Goal: Task Accomplishment & Management: Use online tool/utility

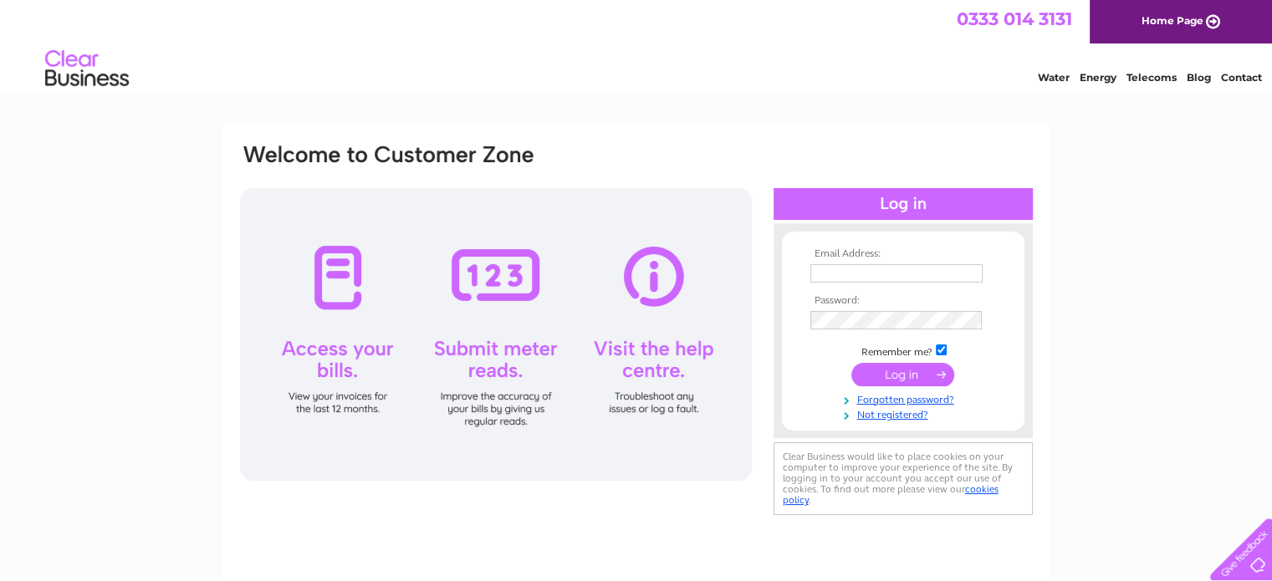
click at [854, 285] on td at bounding box center [903, 273] width 194 height 27
click at [868, 280] on input "text" at bounding box center [897, 274] width 174 height 20
type input "gmilligan@angusdundee.co.uk"
click at [851, 364] on input "submit" at bounding box center [902, 375] width 103 height 23
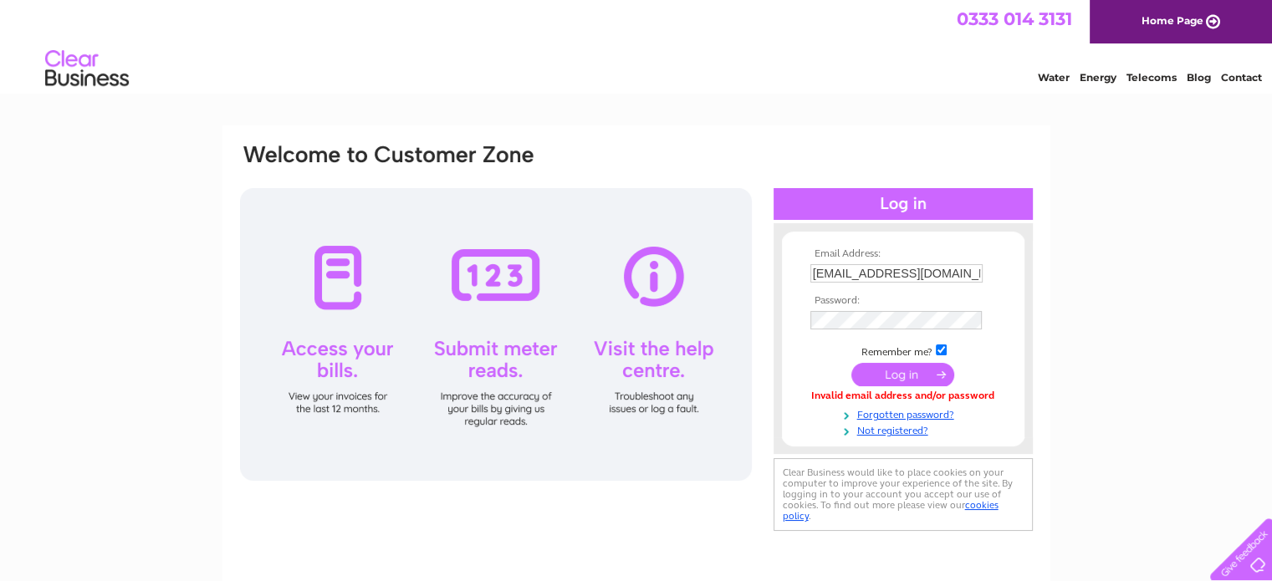
click at [870, 309] on td at bounding box center [903, 320] width 194 height 27
click at [851, 364] on input "submit" at bounding box center [902, 375] width 103 height 23
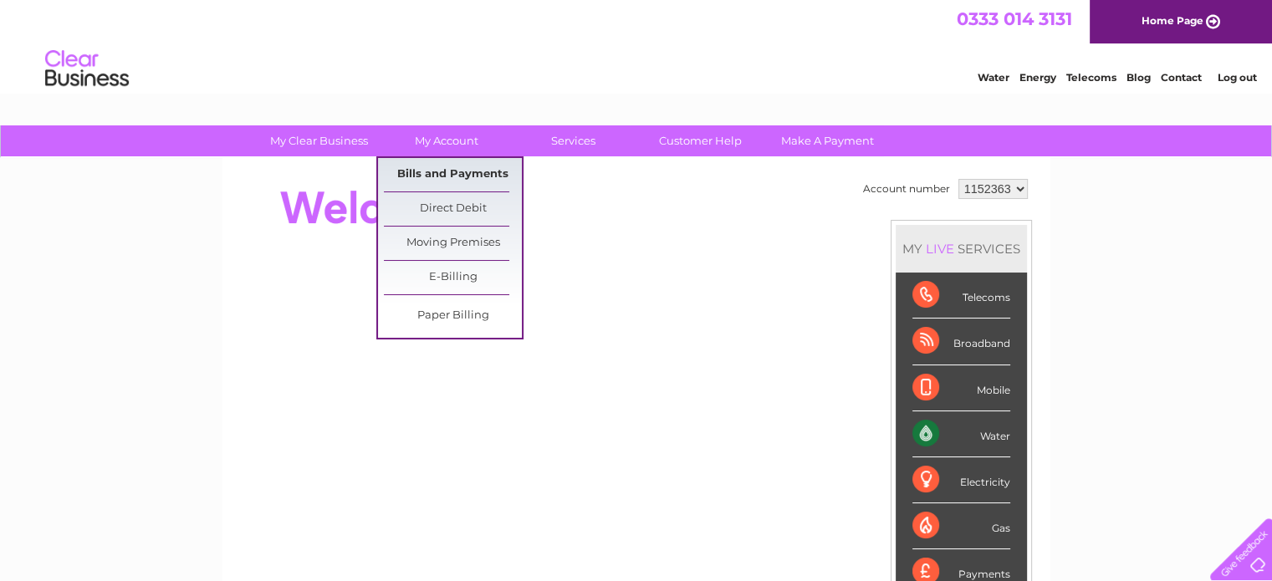
click at [461, 173] on link "Bills and Payments" at bounding box center [453, 174] width 138 height 33
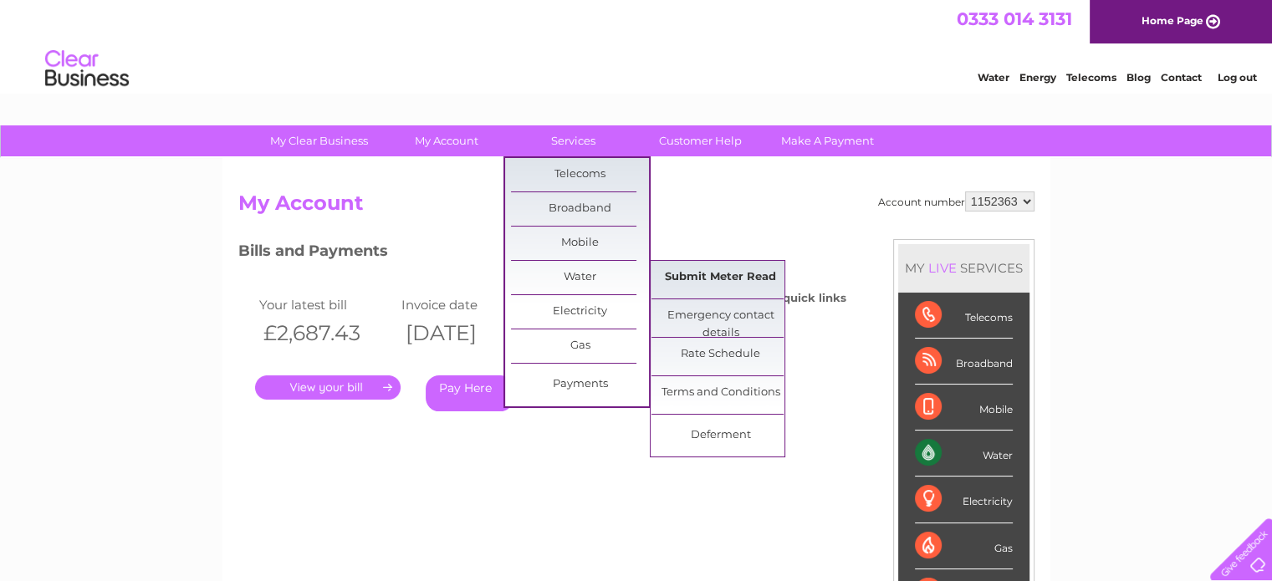
click at [713, 282] on link "Submit Meter Read" at bounding box center [720, 277] width 138 height 33
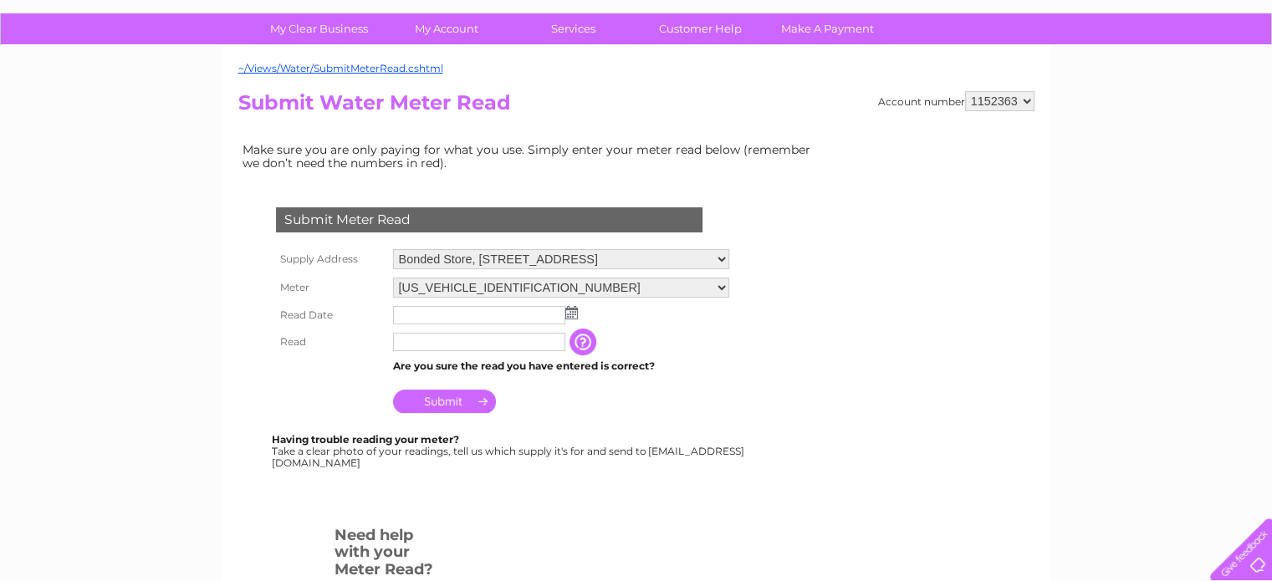
scroll to position [115, 0]
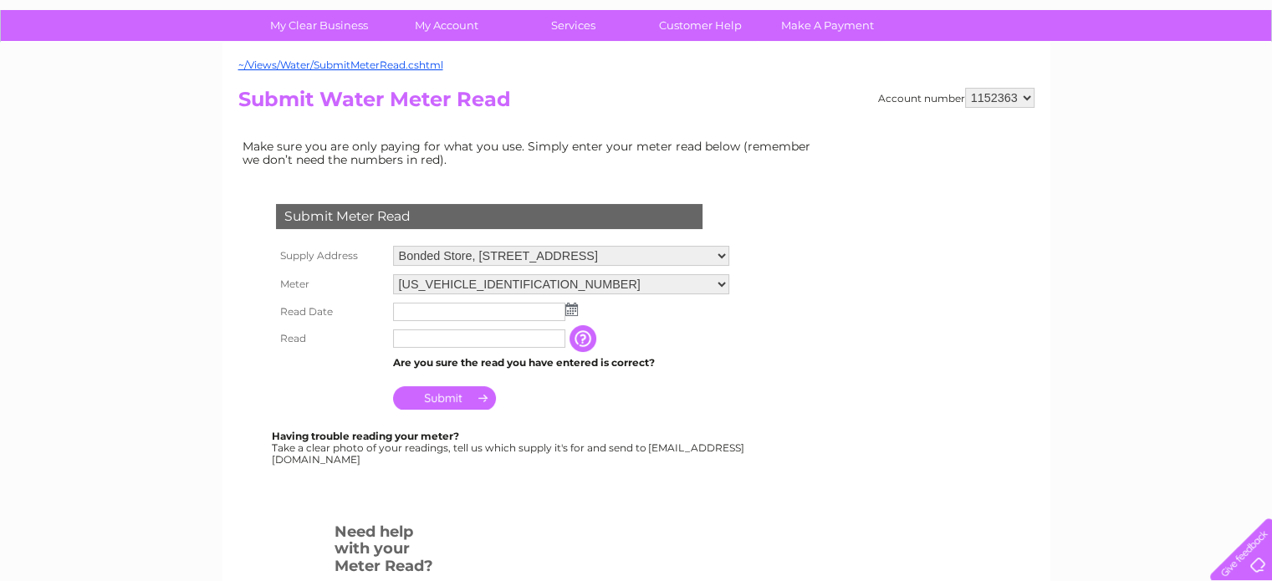
click at [724, 248] on select "Bonded Store, 288 Main Street, Coatbridge, Lanarkshire, ML5 3RS" at bounding box center [561, 256] width 336 height 20
click at [724, 248] on select "Bonded Store, 288 Main Street, Coatbridge, Lanarkshire, ML5 3RS" at bounding box center [561, 257] width 336 height 22
click at [1012, 104] on select "1152363 1156033" at bounding box center [999, 98] width 69 height 20
select select "1156033"
click at [966, 88] on select "1152363 1156033" at bounding box center [999, 98] width 69 height 20
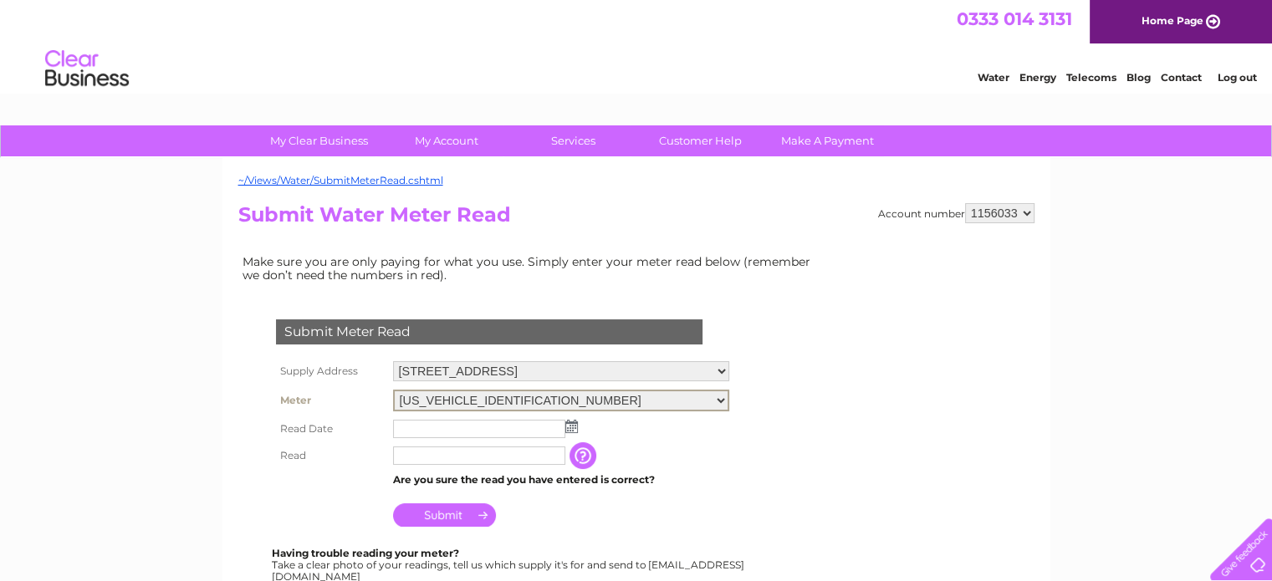
drag, startPoint x: 489, startPoint y: 401, endPoint x: 442, endPoint y: 395, distance: 47.2
click at [442, 395] on select "06ELSTER13W702010 07SIEMENSN1H5040766" at bounding box center [561, 401] width 336 height 22
click at [294, 381] on th "Supply Address" at bounding box center [330, 371] width 117 height 28
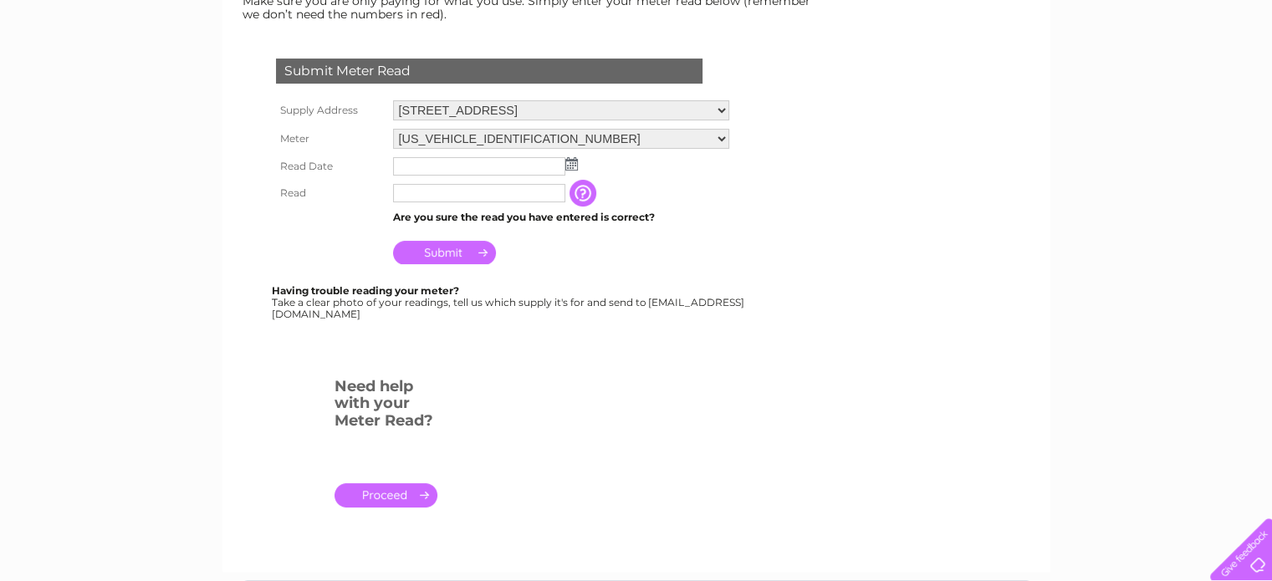
scroll to position [263, 0]
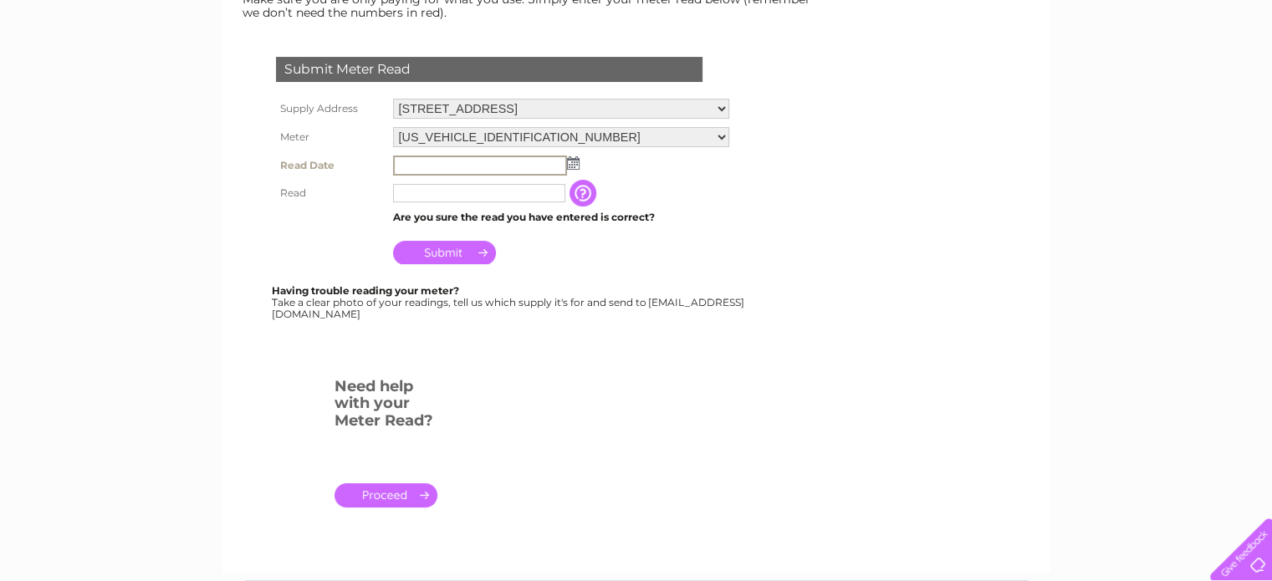
click at [462, 165] on input "text" at bounding box center [480, 166] width 174 height 20
click at [501, 187] on input "text" at bounding box center [479, 191] width 172 height 18
type input "6"
type input "42626"
click at [559, 160] on input "text" at bounding box center [480, 166] width 174 height 20
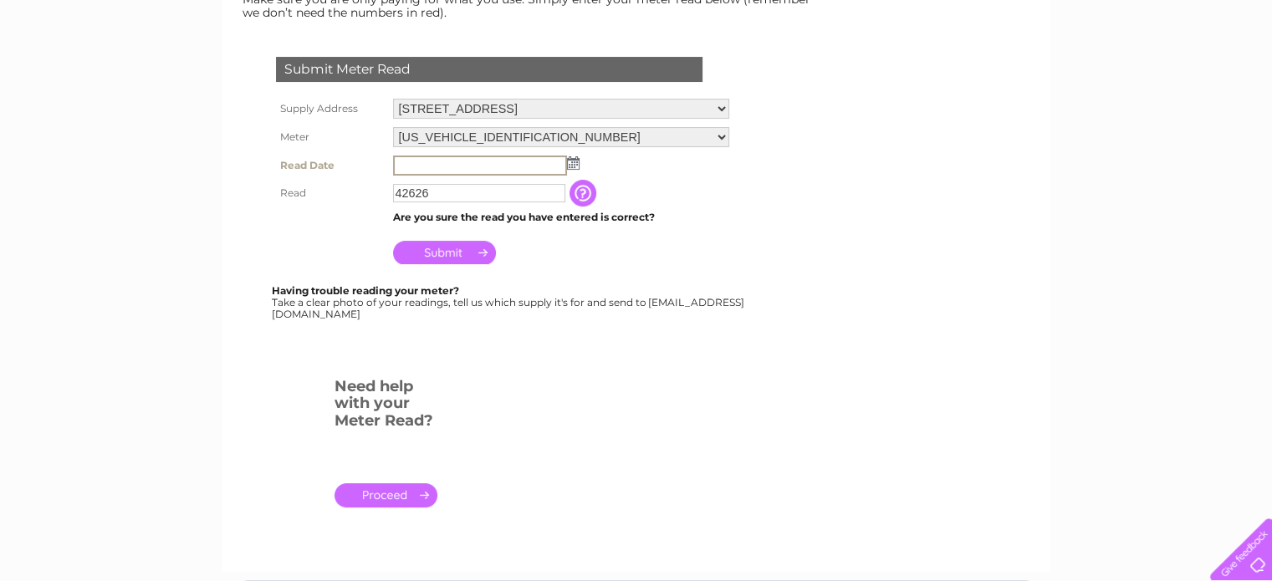
click at [574, 161] on img at bounding box center [573, 162] width 13 height 13
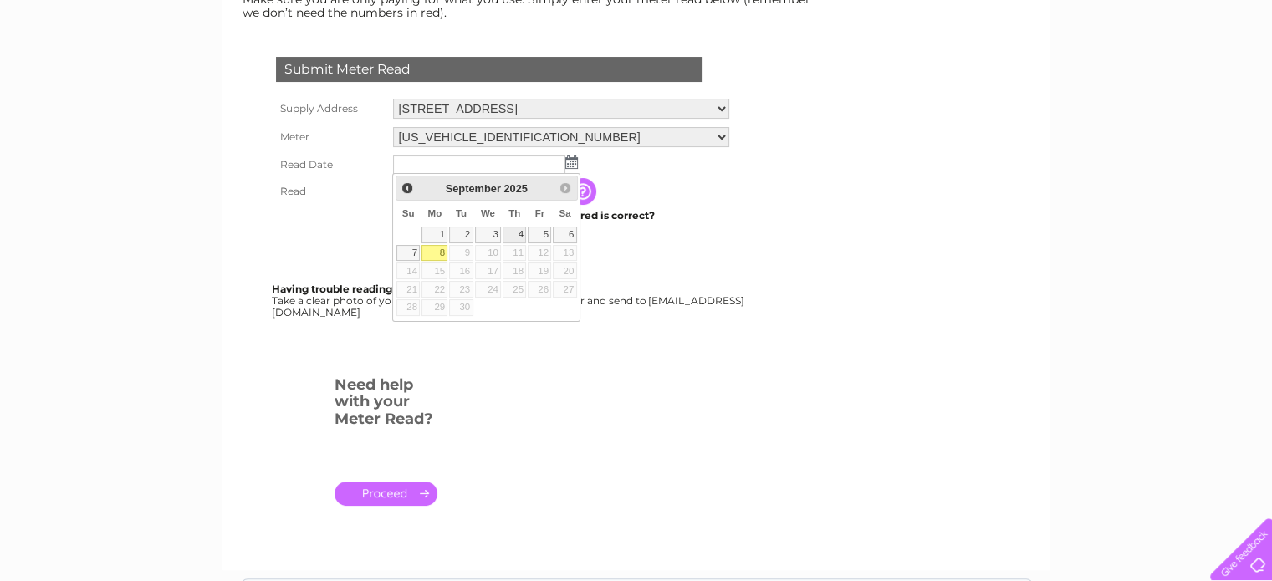
click at [517, 227] on link "4" at bounding box center [514, 235] width 23 height 17
type input "2025/09/04"
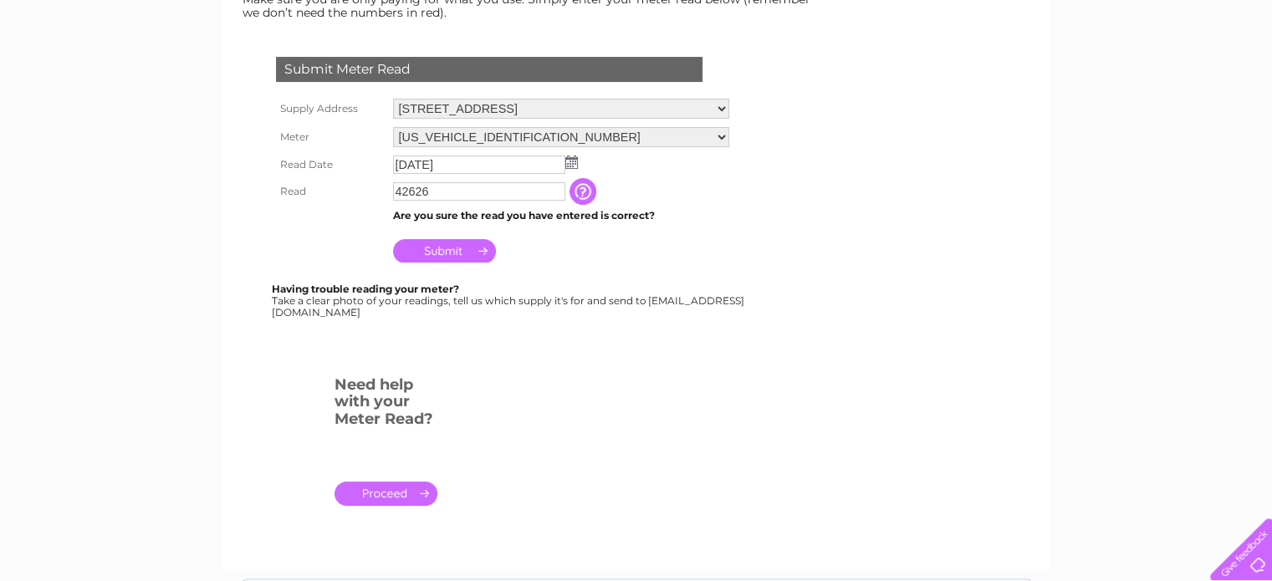
click at [441, 248] on input "Submit" at bounding box center [444, 250] width 103 height 23
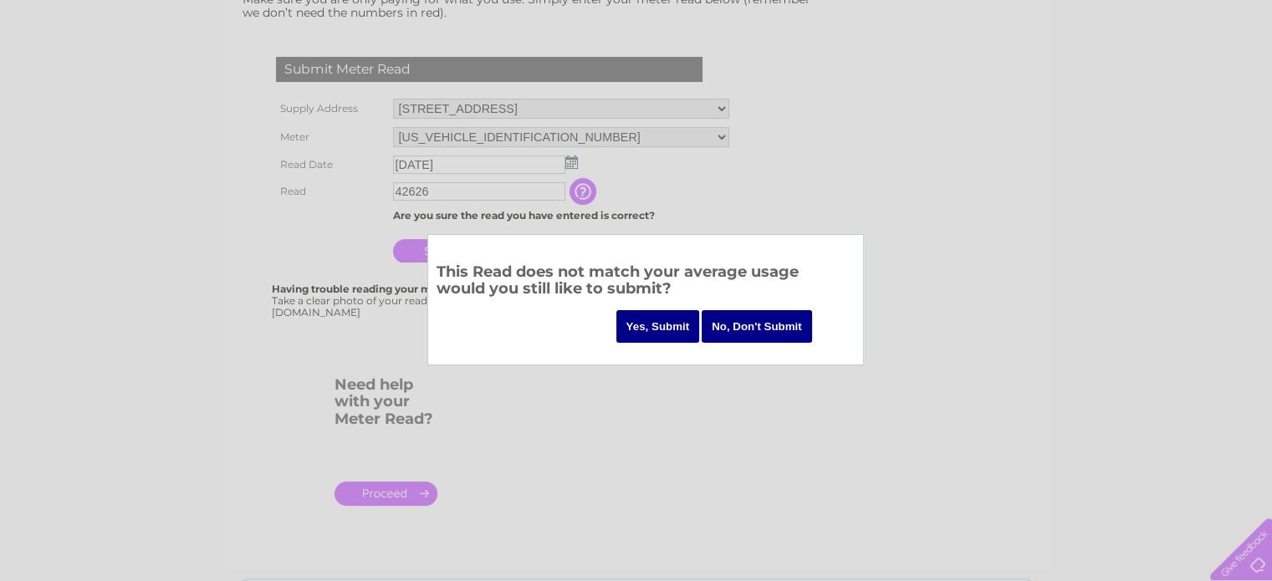
click at [647, 331] on input "Yes, Submit" at bounding box center [658, 326] width 84 height 33
